Goal: Navigation & Orientation: Understand site structure

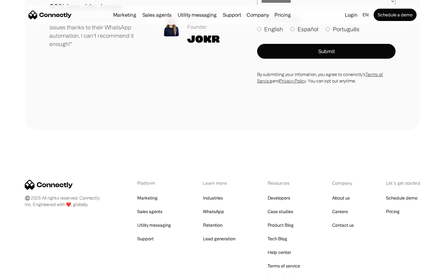
scroll to position [3400, 0]
